Goal: Task Accomplishment & Management: Manage account settings

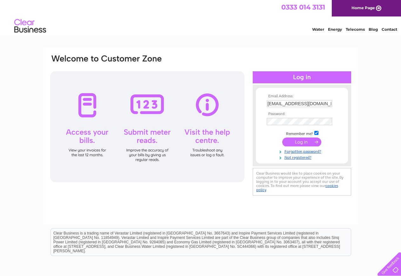
click at [299, 145] on input "submit" at bounding box center [301, 142] width 39 height 9
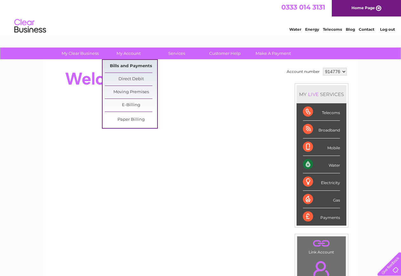
click at [128, 66] on link "Bills and Payments" at bounding box center [131, 66] width 52 height 13
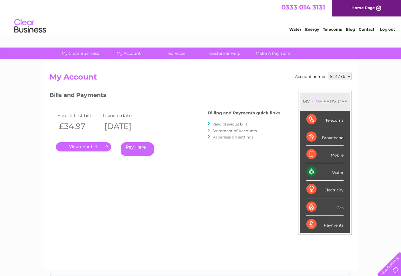
click at [75, 146] on link "." at bounding box center [83, 146] width 55 height 9
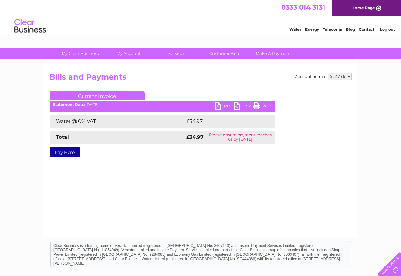
click at [220, 105] on link "PDF" at bounding box center [223, 106] width 19 height 9
